Goal: Task Accomplishment & Management: Complete application form

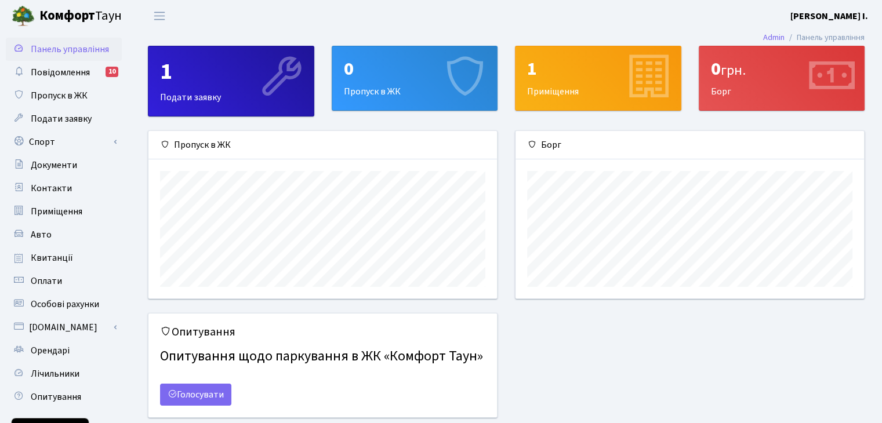
scroll to position [167, 348]
click at [368, 90] on div "0 Пропуск в ЖК" at bounding box center [414, 78] width 165 height 64
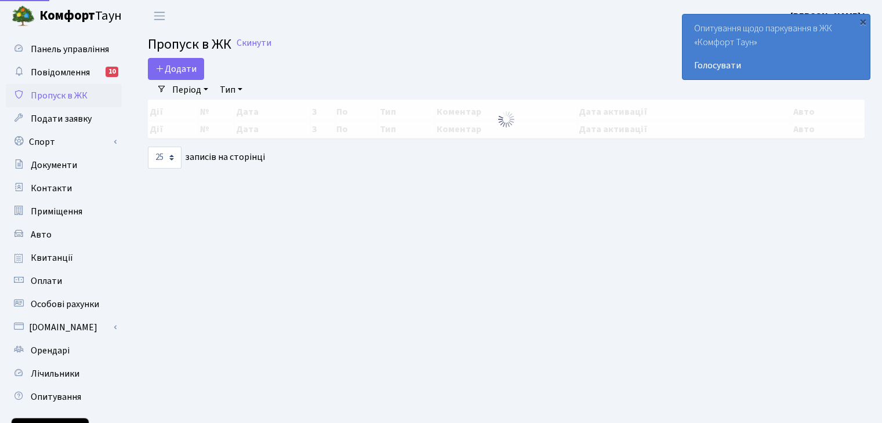
select select "25"
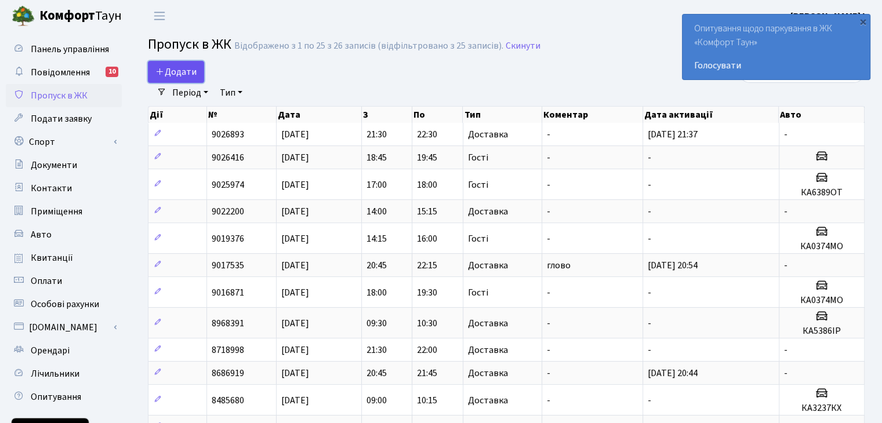
click at [175, 67] on span "Додати" at bounding box center [175, 72] width 41 height 13
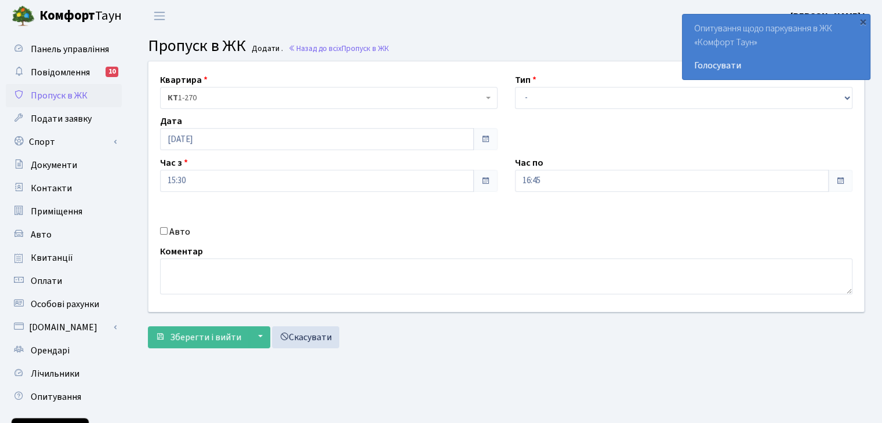
drag, startPoint x: 862, startPoint y: 21, endPoint x: 815, endPoint y: 42, distance: 50.9
click at [862, 21] on div "×" at bounding box center [863, 22] width 12 height 12
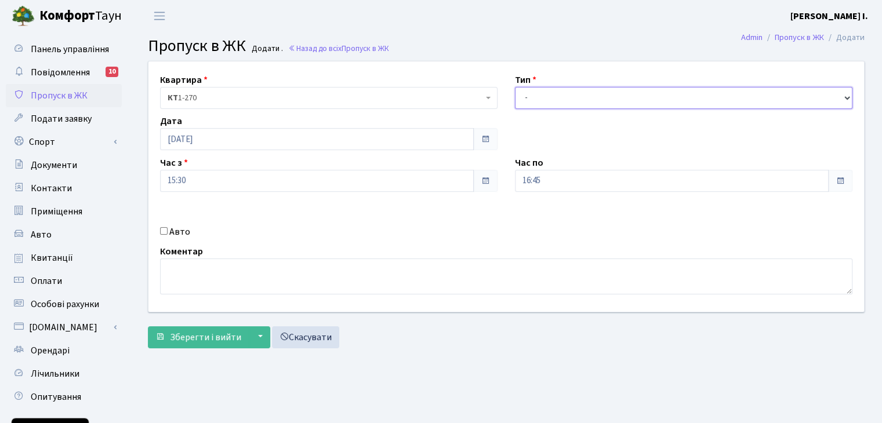
click at [577, 98] on select "- Доставка Таксі Гості Сервіс" at bounding box center [683, 98] width 337 height 22
select select "1"
click at [515, 87] on select "- Доставка Таксі Гості Сервіс" at bounding box center [683, 98] width 337 height 22
click at [202, 275] on textarea at bounding box center [506, 277] width 692 height 36
click at [165, 232] on input "Авто" at bounding box center [164, 231] width 8 height 8
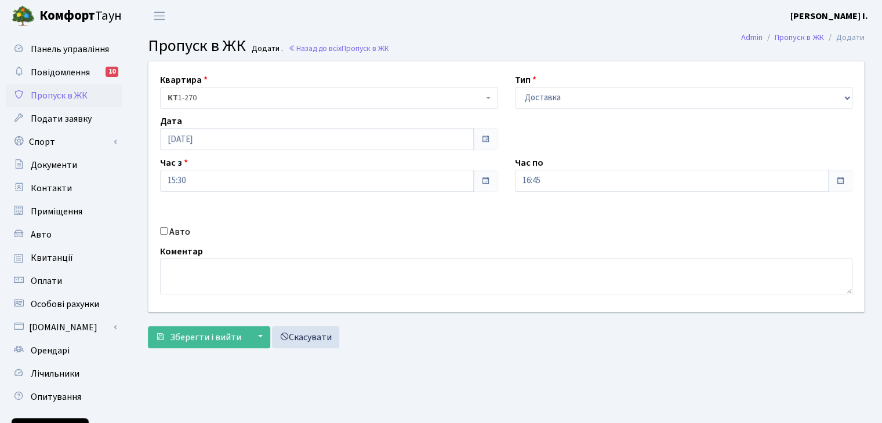
checkbox input "true"
drag, startPoint x: 326, startPoint y: 231, endPoint x: 187, endPoint y: 221, distance: 140.1
click at [291, 228] on div "Авто" at bounding box center [328, 232] width 355 height 14
click at [241, 274] on textarea at bounding box center [506, 277] width 692 height 36
type textarea "c"
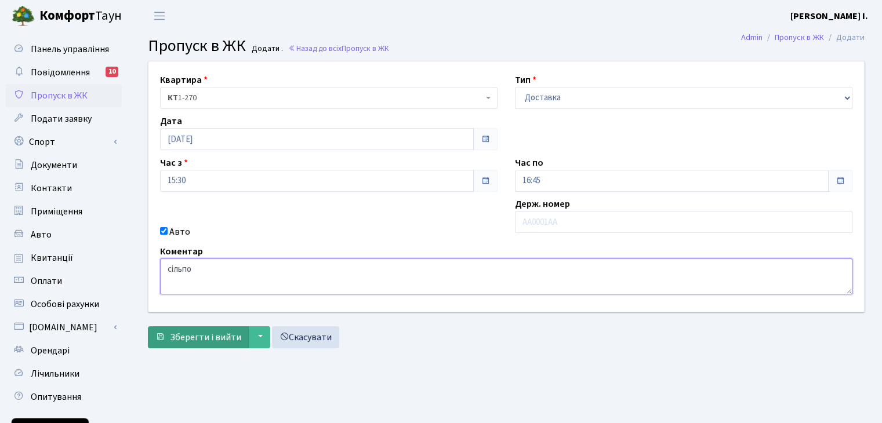
type textarea "сільпо"
click at [216, 340] on span "Зберегти і вийти" at bounding box center [205, 337] width 71 height 13
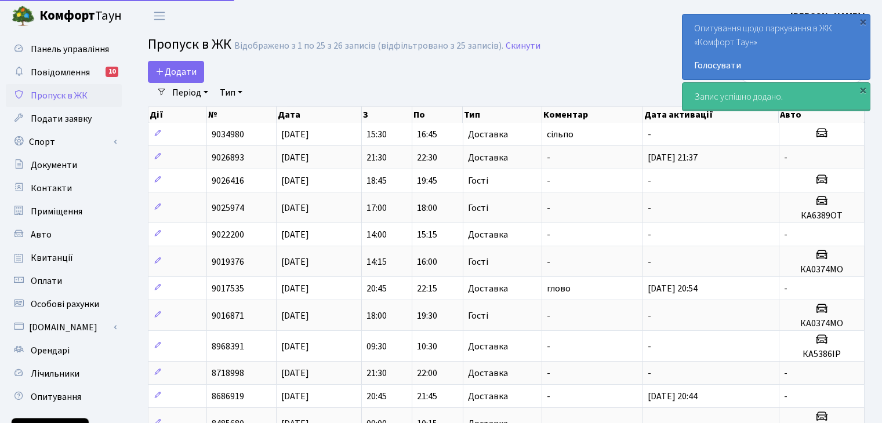
select select "25"
click at [860, 21] on div "×" at bounding box center [863, 22] width 12 height 12
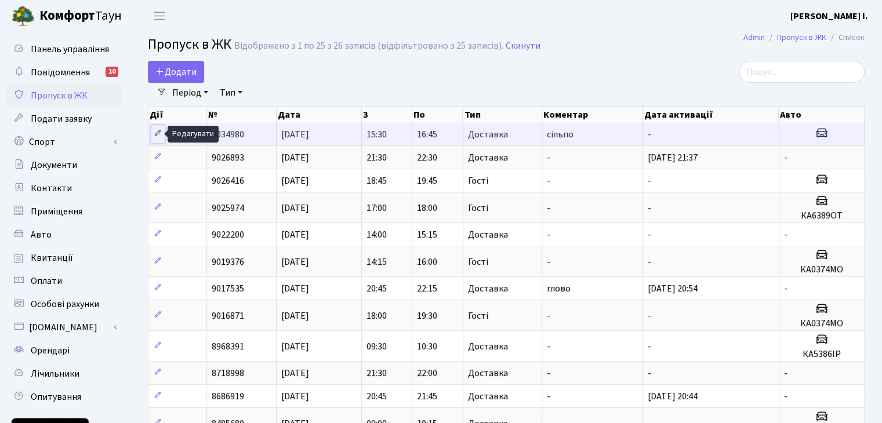
click at [161, 133] on icon at bounding box center [158, 133] width 8 height 8
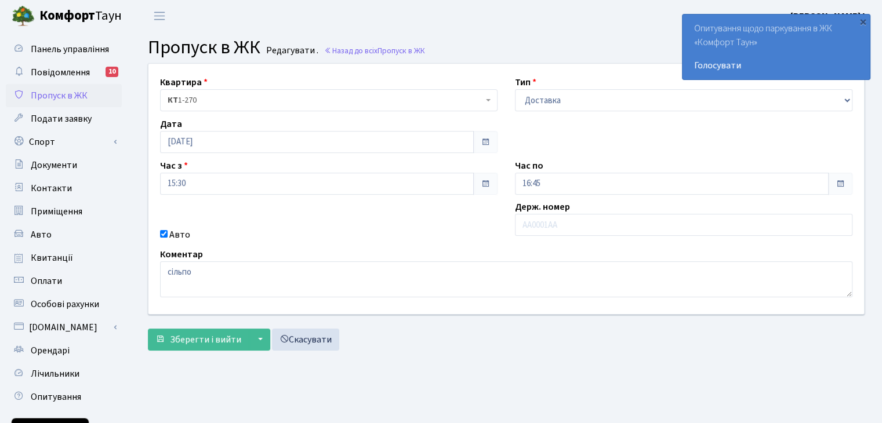
click at [527, 213] on label "Держ. номер" at bounding box center [542, 207] width 55 height 14
click at [531, 224] on input "text" at bounding box center [683, 225] width 337 height 22
type input "АІ2199МР"
click at [187, 339] on span "Зберегти і вийти" at bounding box center [205, 339] width 71 height 13
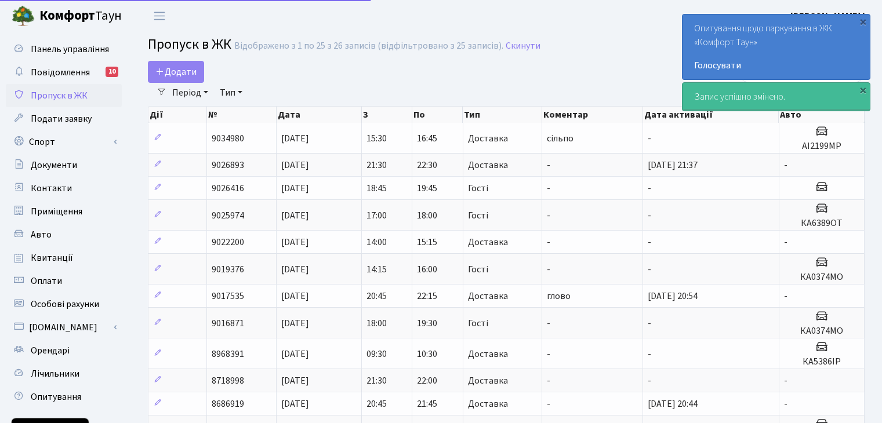
select select "25"
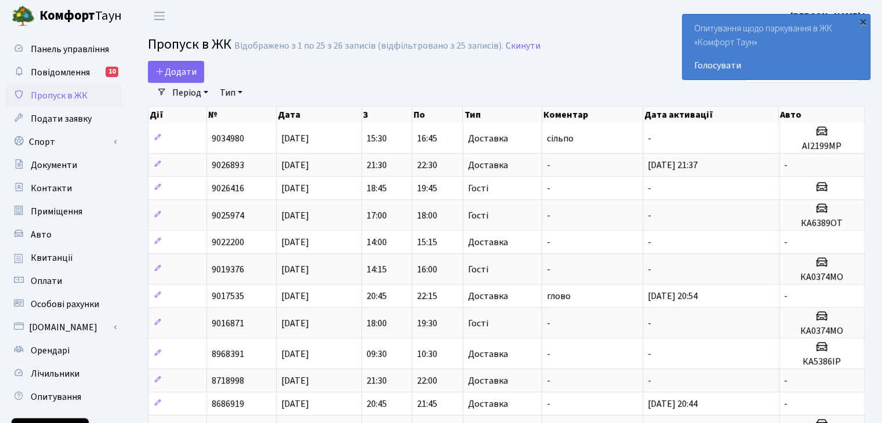
click at [866, 21] on div "×" at bounding box center [863, 22] width 12 height 12
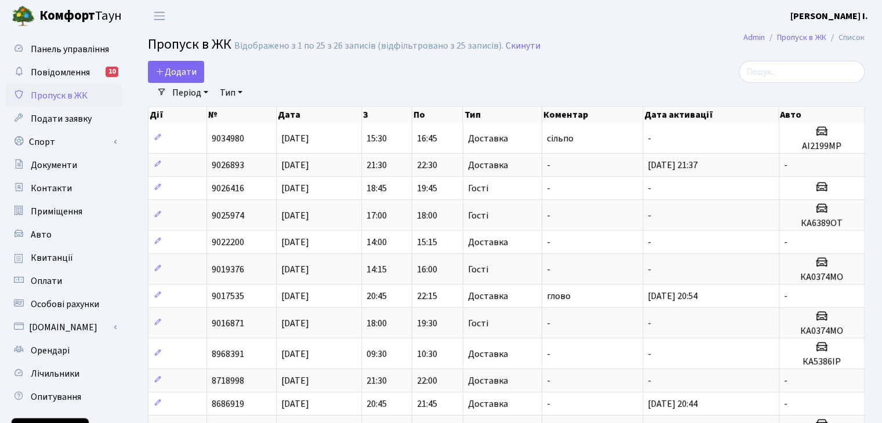
click at [636, 24] on header "Комфорт Таун Молодих Ю. І. Мій обліковий запис Вийти" at bounding box center [441, 16] width 882 height 32
click at [90, 73] on link "Повідомлення 10" at bounding box center [64, 72] width 116 height 23
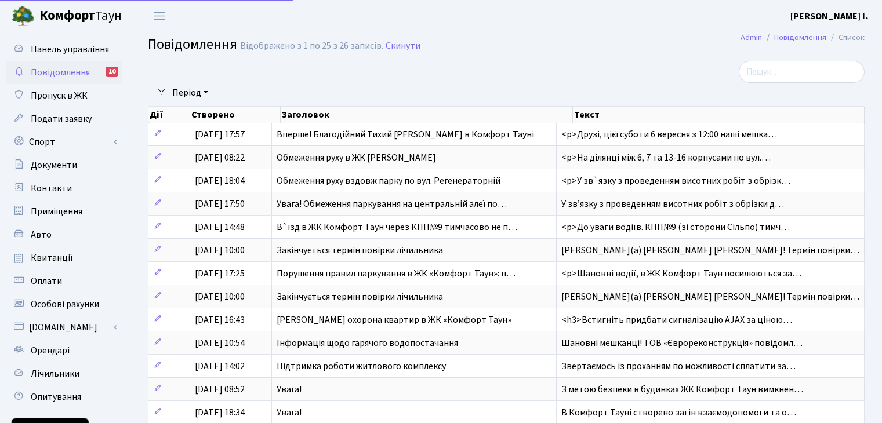
select select "25"
click at [39, 101] on span "Пропуск в ЖК" at bounding box center [59, 95] width 57 height 13
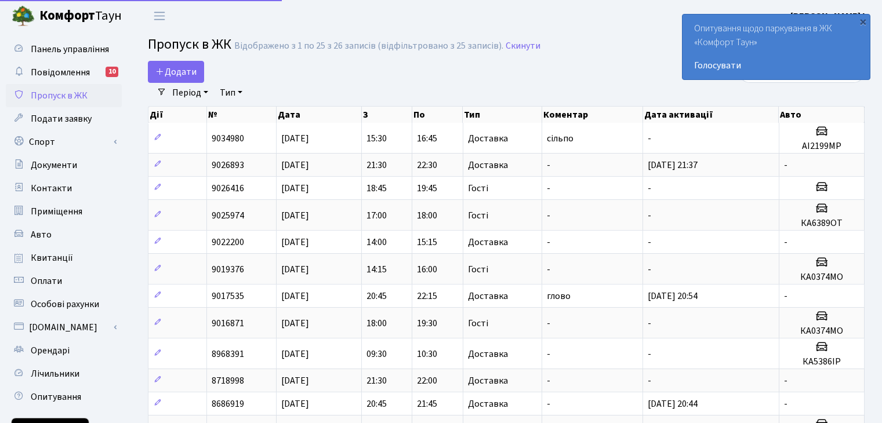
select select "25"
click at [862, 22] on div "×" at bounding box center [863, 22] width 12 height 12
